Goal: Use online tool/utility

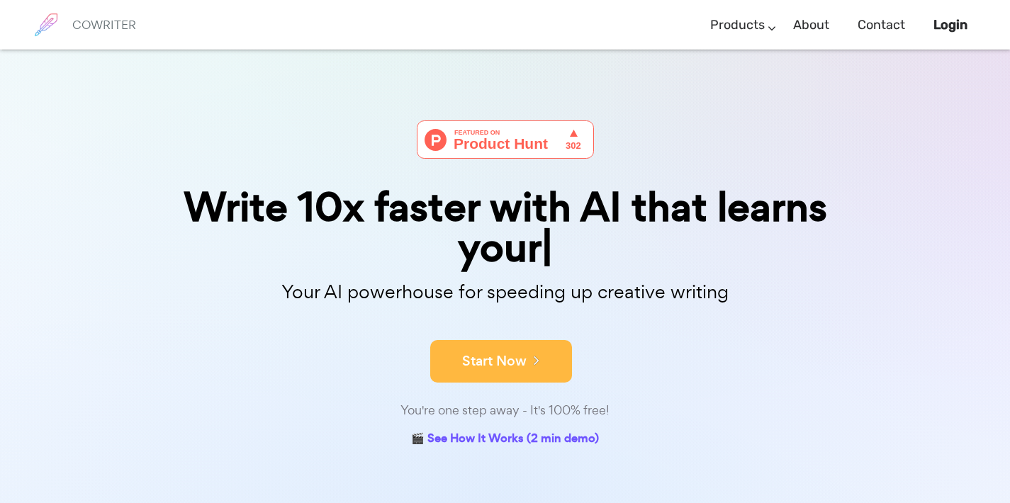
click at [532, 347] on button "Start Now" at bounding box center [501, 361] width 142 height 43
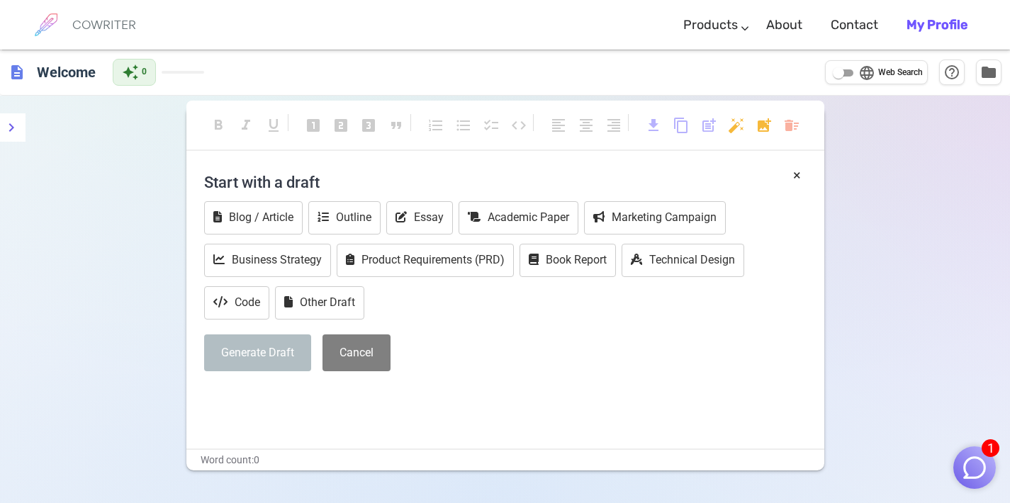
click at [982, 468] on img "button" at bounding box center [974, 467] width 27 height 27
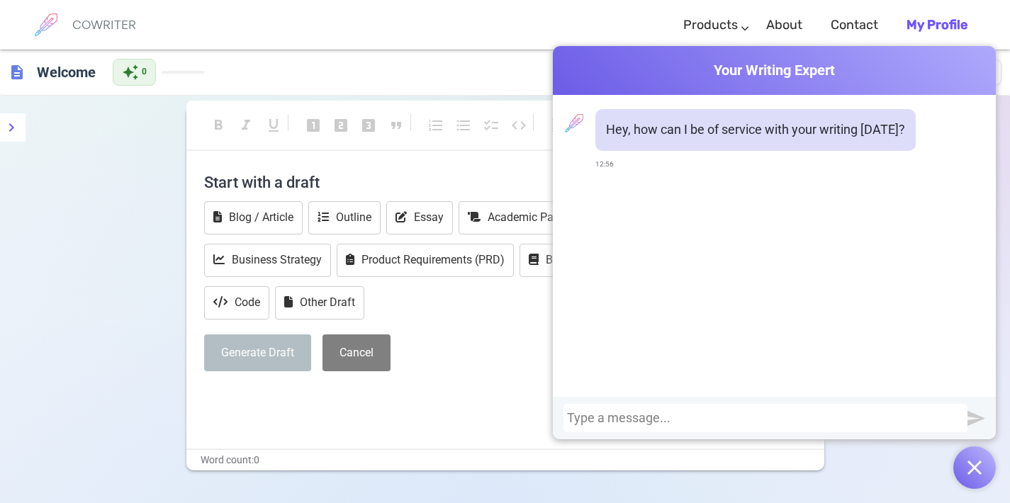
click at [487, 359] on div "Generate Draft Cancel" at bounding box center [505, 354] width 602 height 38
click at [975, 454] on button "button" at bounding box center [974, 468] width 43 height 43
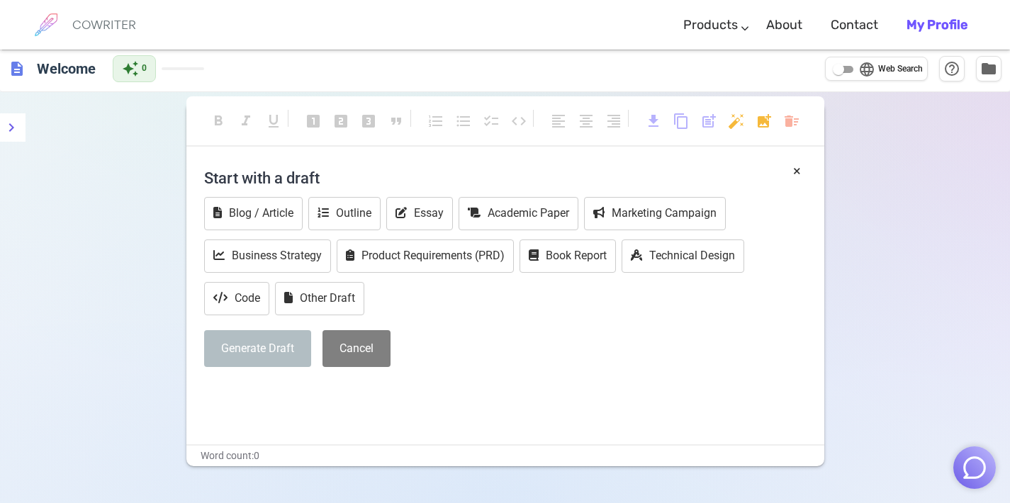
scroll to position [15, 0]
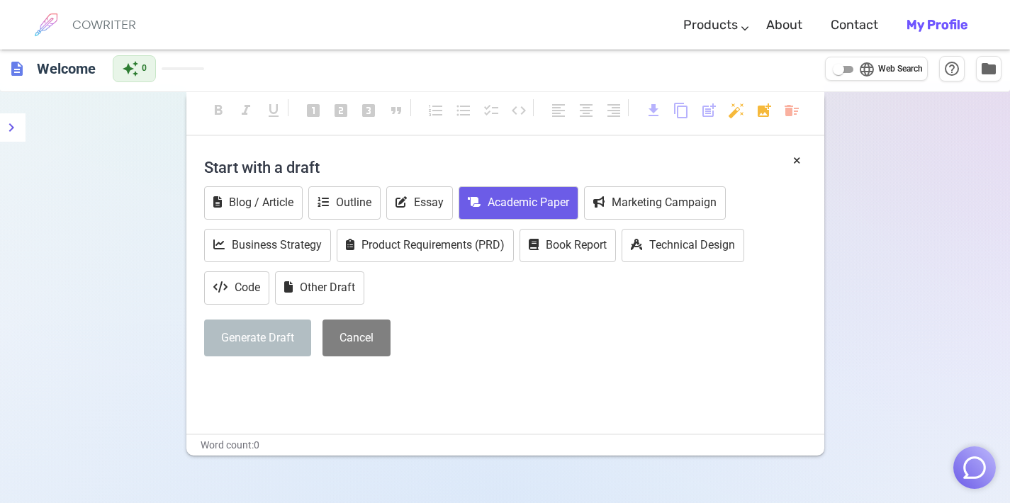
click at [523, 191] on button "Academic Paper" at bounding box center [519, 202] width 120 height 33
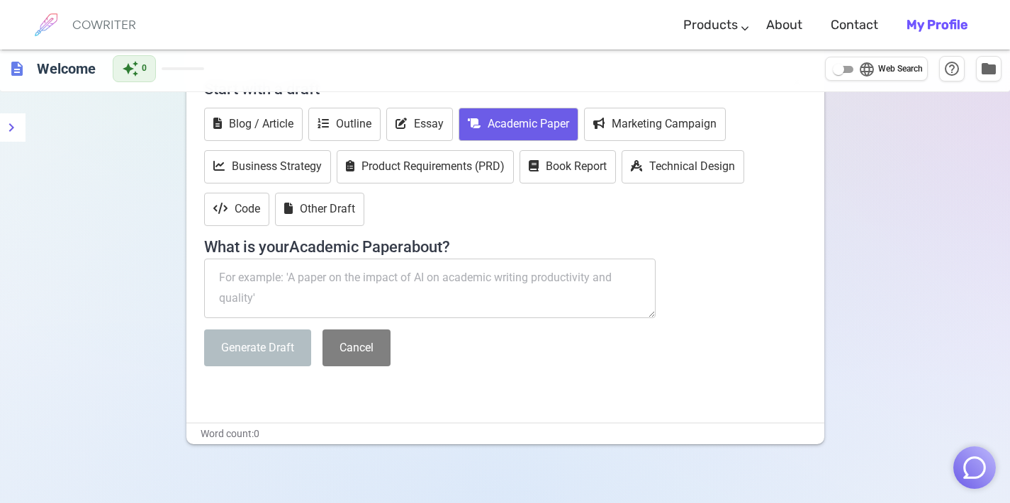
scroll to position [98, 0]
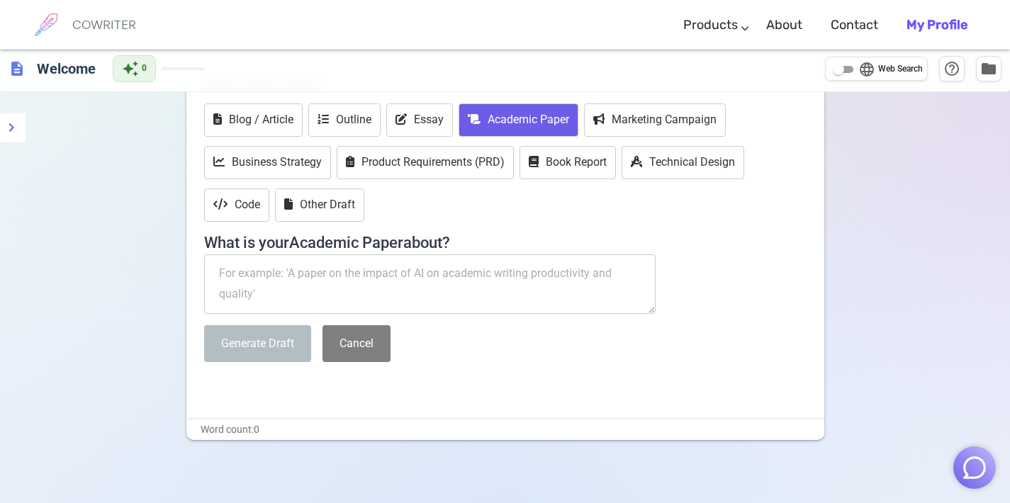
click at [464, 276] on textarea at bounding box center [430, 284] width 452 height 60
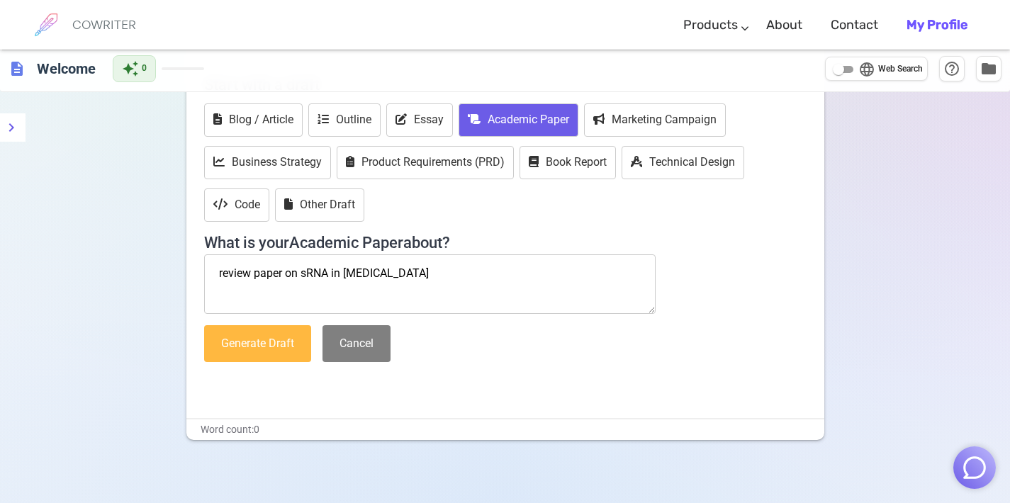
type textarea "review paper on sRNA in staphylococcus aureus"
click at [284, 347] on button "Generate Draft" at bounding box center [257, 344] width 107 height 38
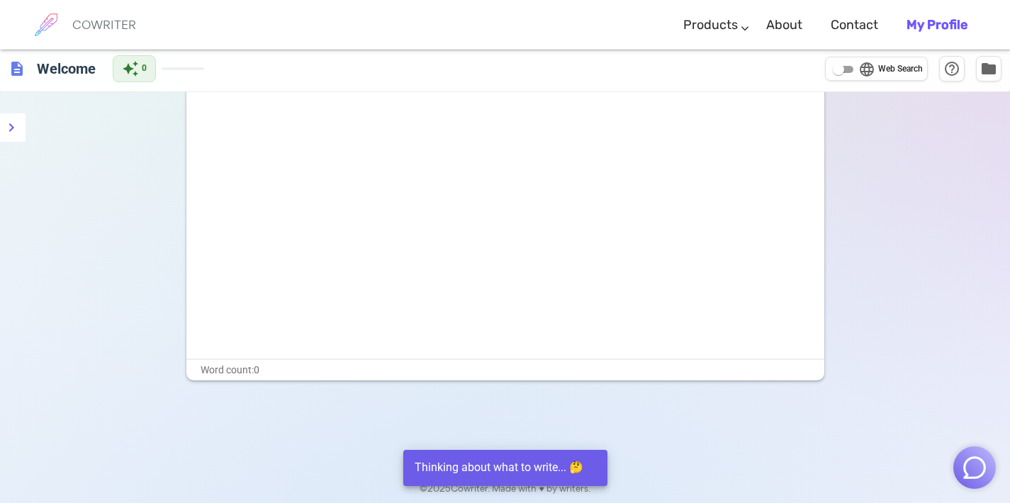
scroll to position [96, 0]
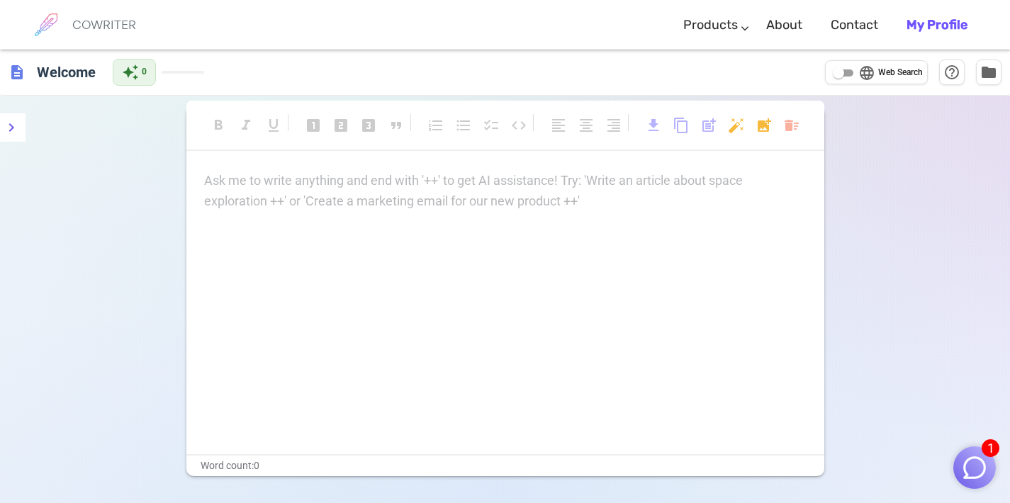
click at [332, 197] on div "Ask me to write anything and end with '++' to get AI assistance! Try: 'Write an…" at bounding box center [505, 191] width 602 height 41
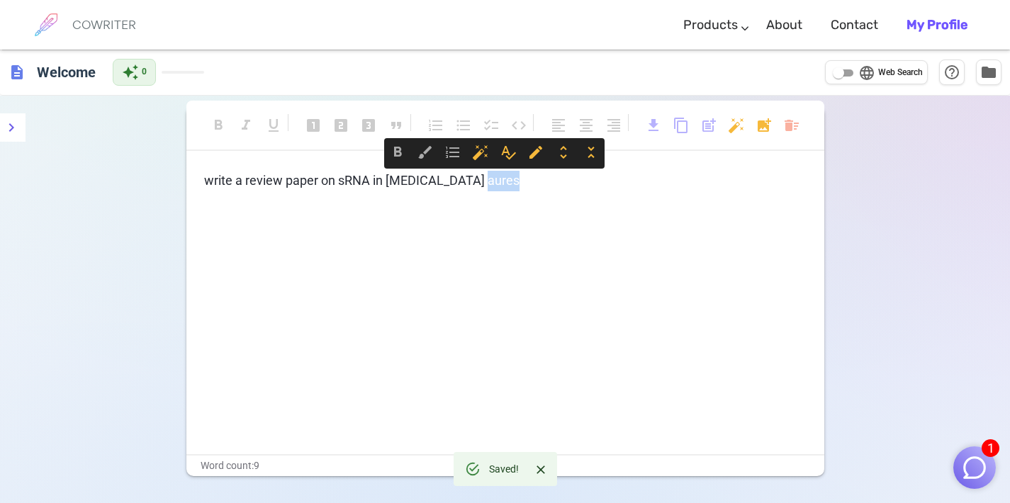
click at [498, 182] on span "write a review paper on sRNA in [MEDICAL_DATA] aures" at bounding box center [361, 180] width 315 height 15
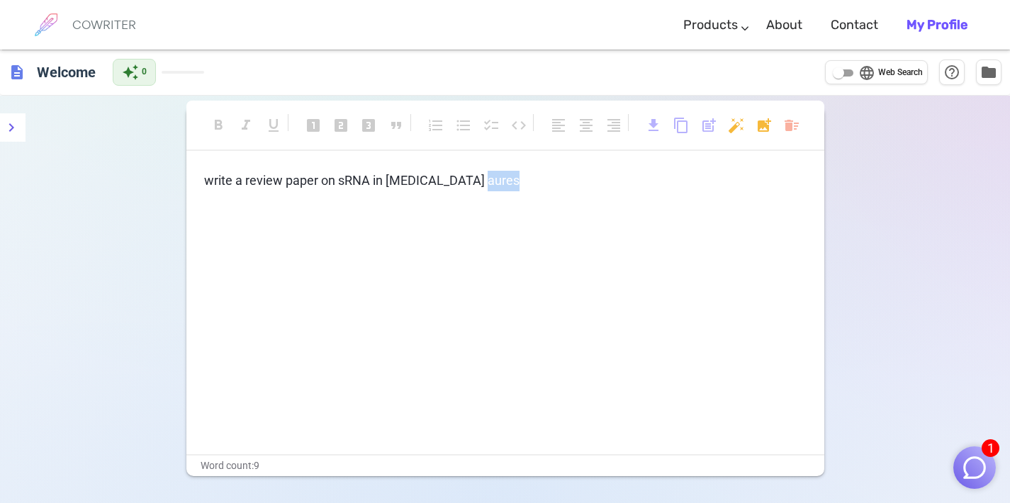
click at [498, 182] on span "write a review paper on sRNA in [MEDICAL_DATA] aures" at bounding box center [361, 180] width 315 height 15
click at [545, 230] on div "write a review paper on sRNA in [MEDICAL_DATA] aures" at bounding box center [505, 313] width 638 height 284
click at [514, 184] on p "write a review paper on sRNA in [MEDICAL_DATA] aures" at bounding box center [505, 181] width 602 height 21
click at [975, 460] on img "button" at bounding box center [974, 467] width 27 height 27
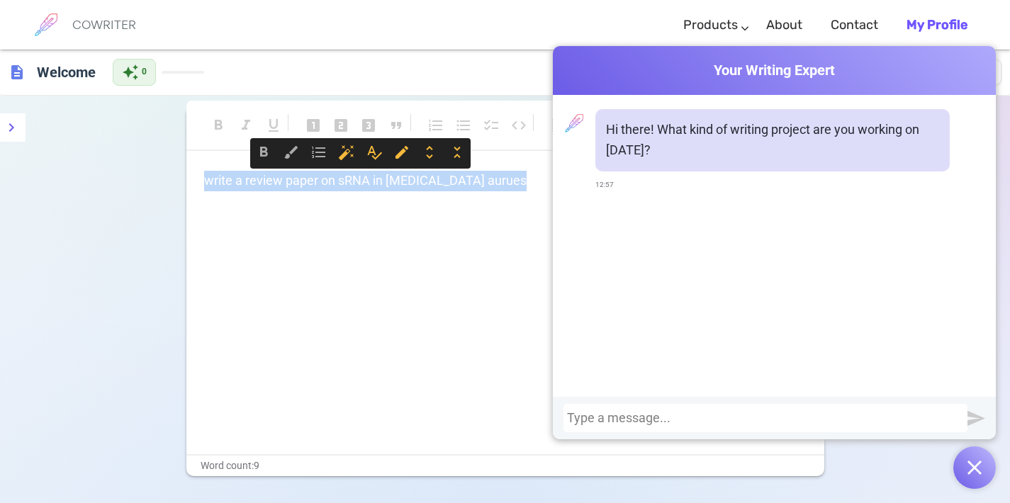
drag, startPoint x: 514, startPoint y: 181, endPoint x: 206, endPoint y: 177, distance: 308.3
click at [206, 177] on p "write a review paper on sRNA in [MEDICAL_DATA] aurues" at bounding box center [505, 181] width 602 height 21
copy span "write a review paper on sRNA in [MEDICAL_DATA] aurues"
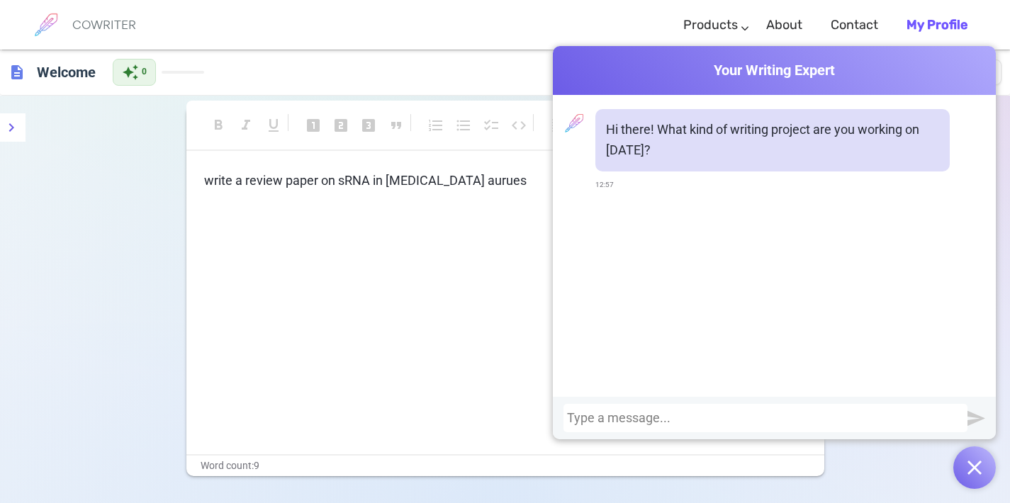
paste div
click at [966, 420] on div "write a review paper on sRNA in [MEDICAL_DATA] aurues" at bounding box center [765, 418] width 404 height 28
click at [924, 416] on div "write a review paper on sRNA in [MEDICAL_DATA] aurues" at bounding box center [765, 418] width 397 height 14
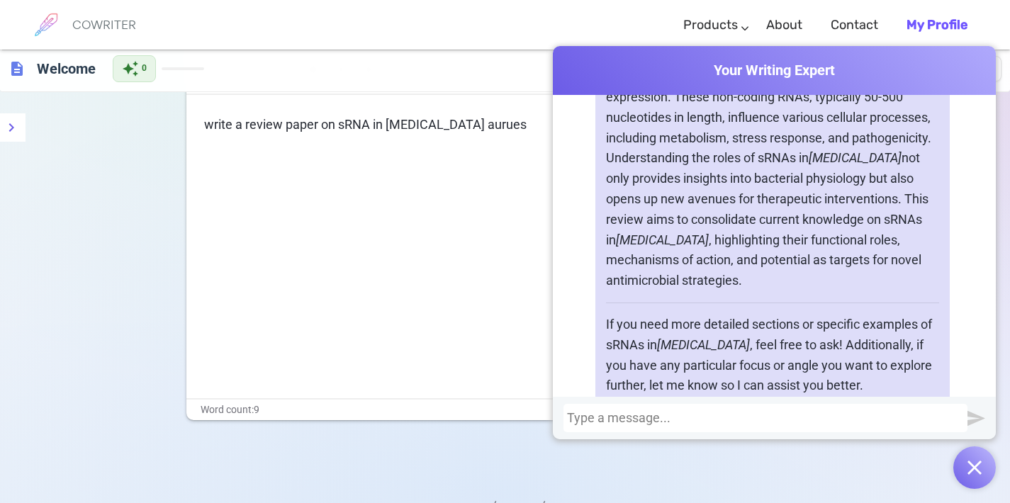
scroll to position [43, 0]
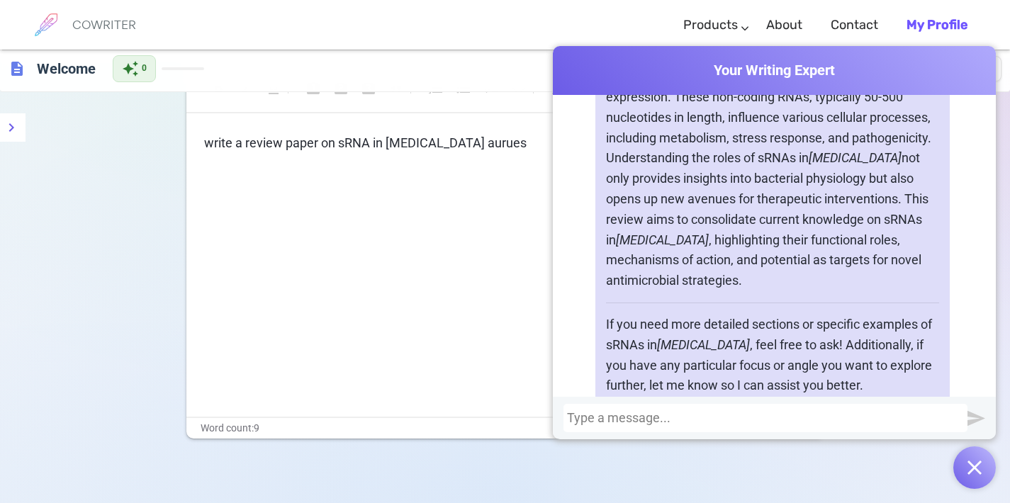
scroll to position [0, 0]
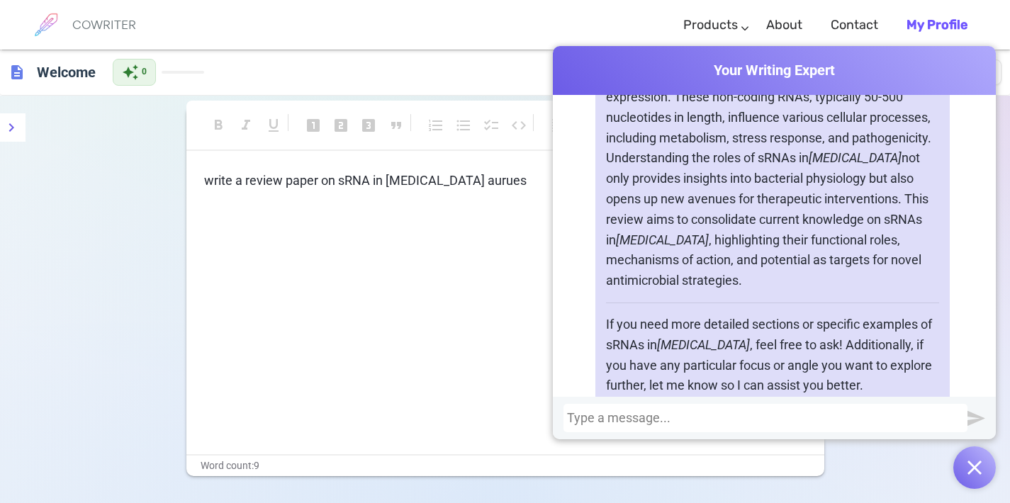
click at [809, 150] on em "[MEDICAL_DATA]" at bounding box center [855, 157] width 93 height 15
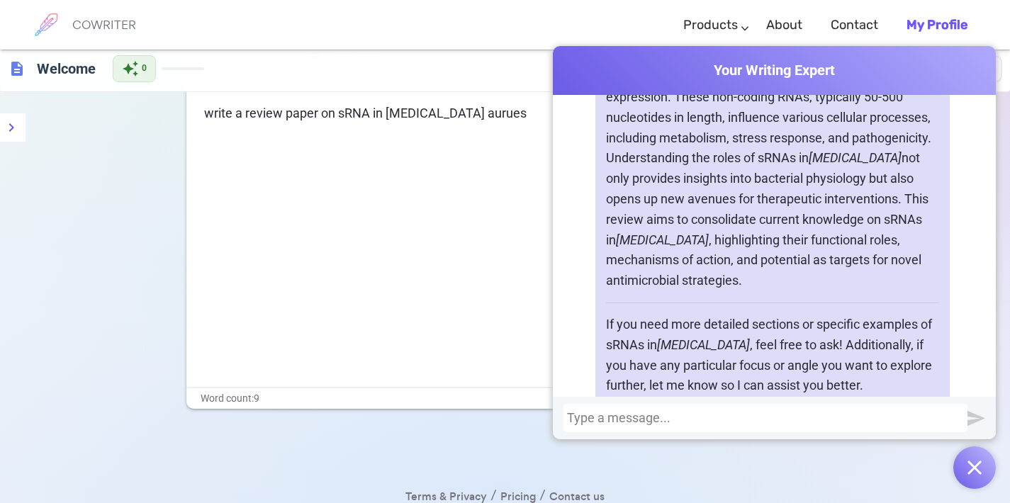
scroll to position [96, 0]
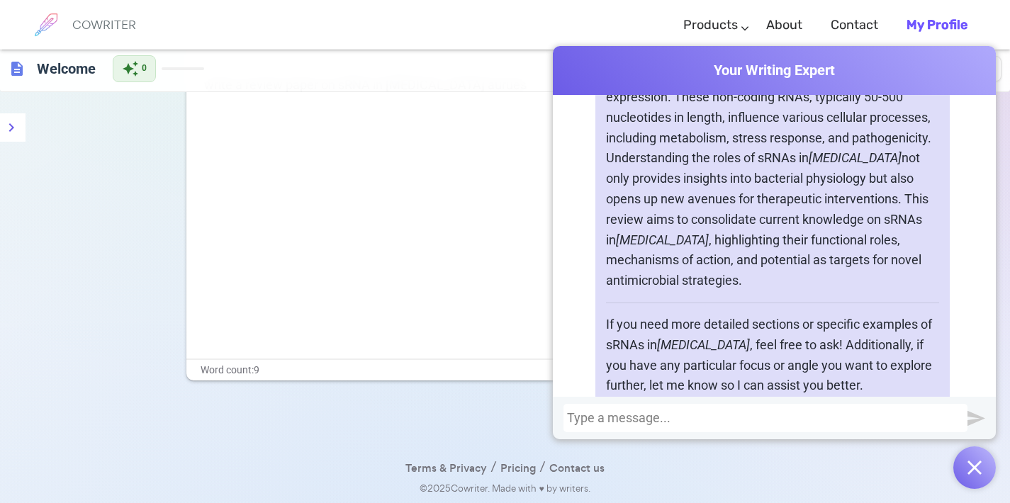
click at [489, 286] on div "write a review paper on sRNA in [MEDICAL_DATA] aurues" at bounding box center [505, 217] width 638 height 284
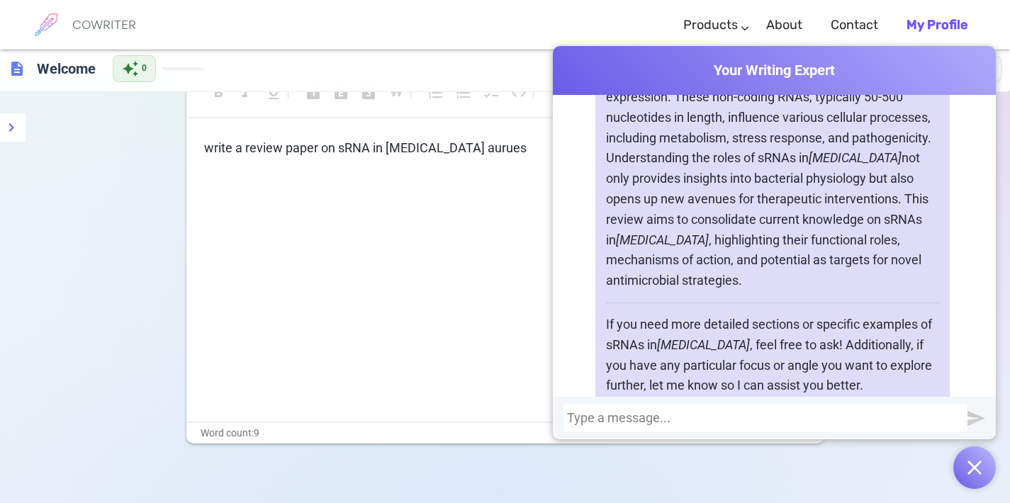
scroll to position [0, 0]
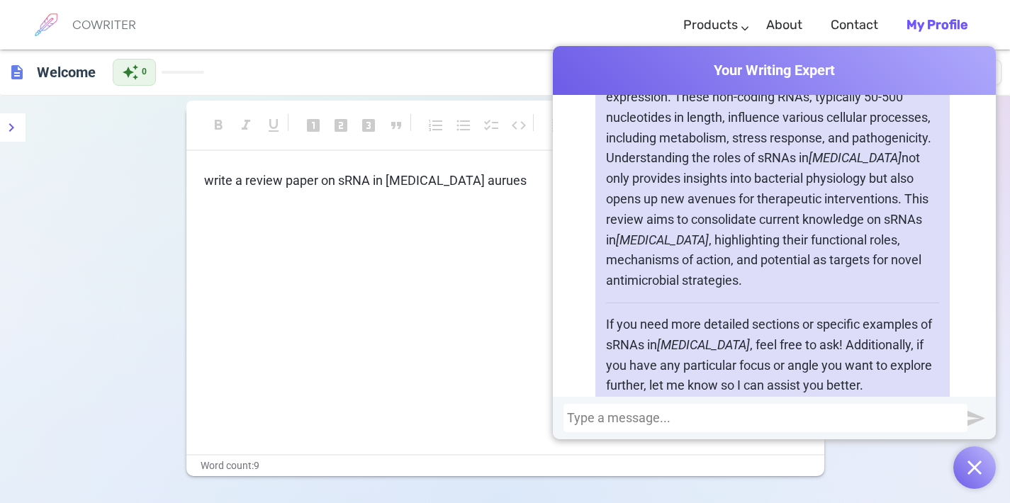
click at [981, 467] on img "button" at bounding box center [974, 468] width 14 height 14
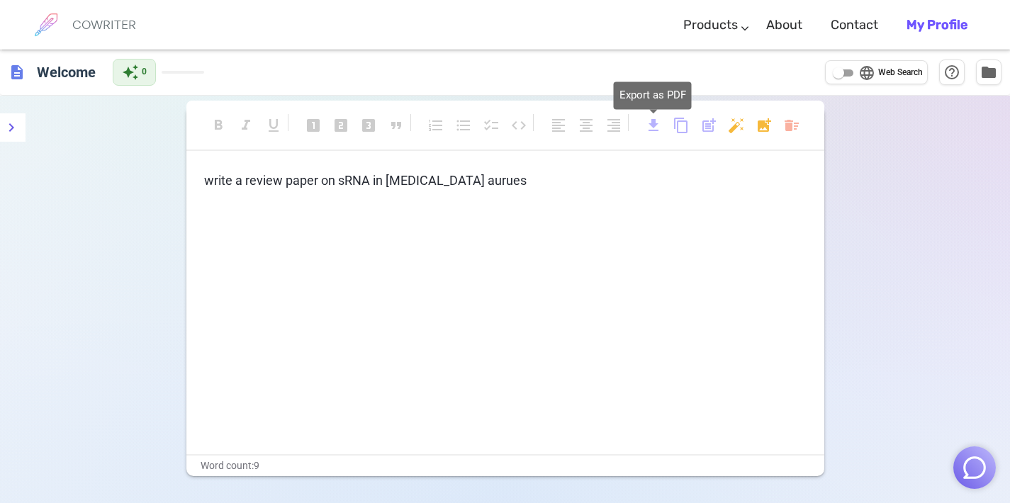
click at [650, 128] on span "download" at bounding box center [653, 125] width 17 height 17
click at [741, 144] on div "format_bold format_italic format_underlined looks_one looks_two looks_3 format_…" at bounding box center [505, 132] width 638 height 38
click at [353, 199] on div "write a review paper on sRNA in [MEDICAL_DATA] aurues" at bounding box center [505, 313] width 638 height 284
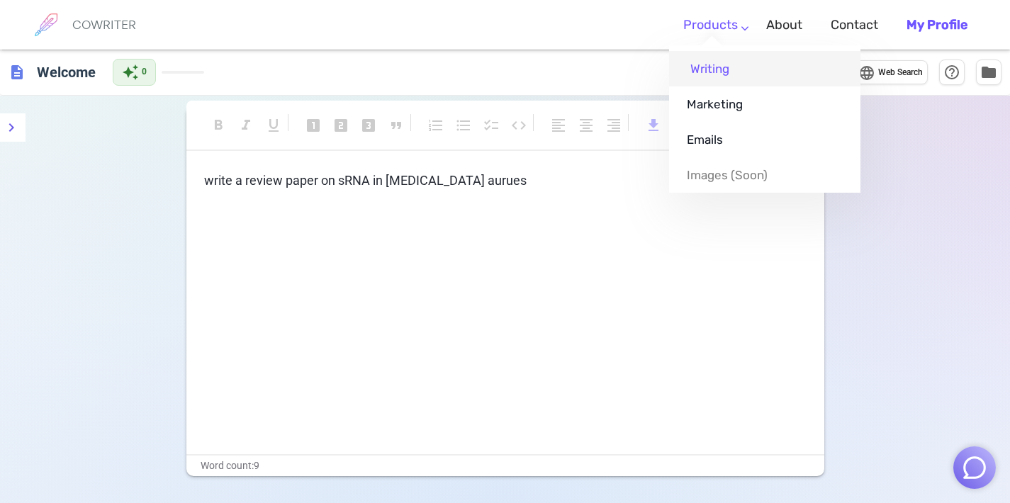
click at [726, 67] on link "Writing" at bounding box center [764, 68] width 191 height 35
